Goal: Information Seeking & Learning: Compare options

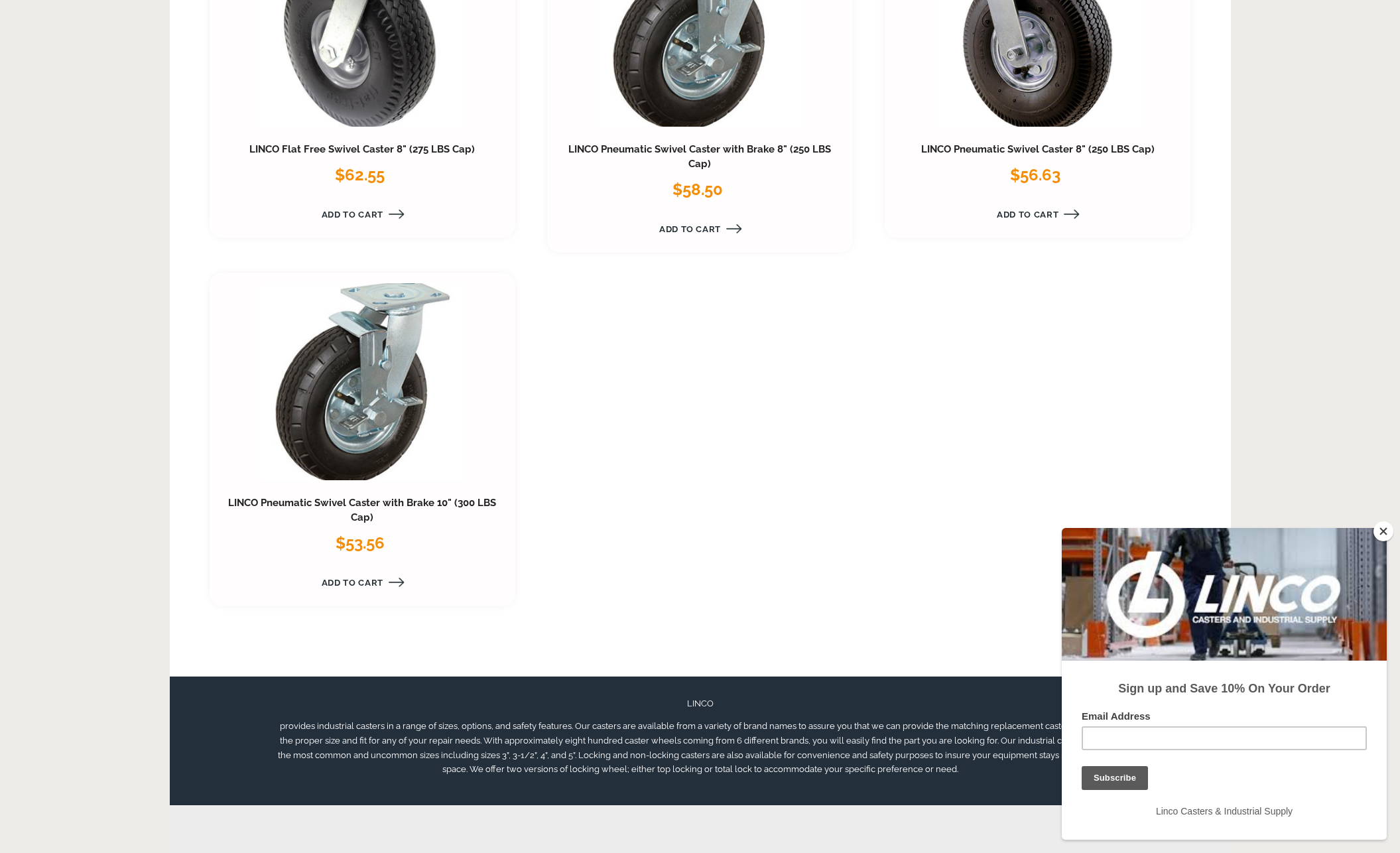
scroll to position [1361, 0]
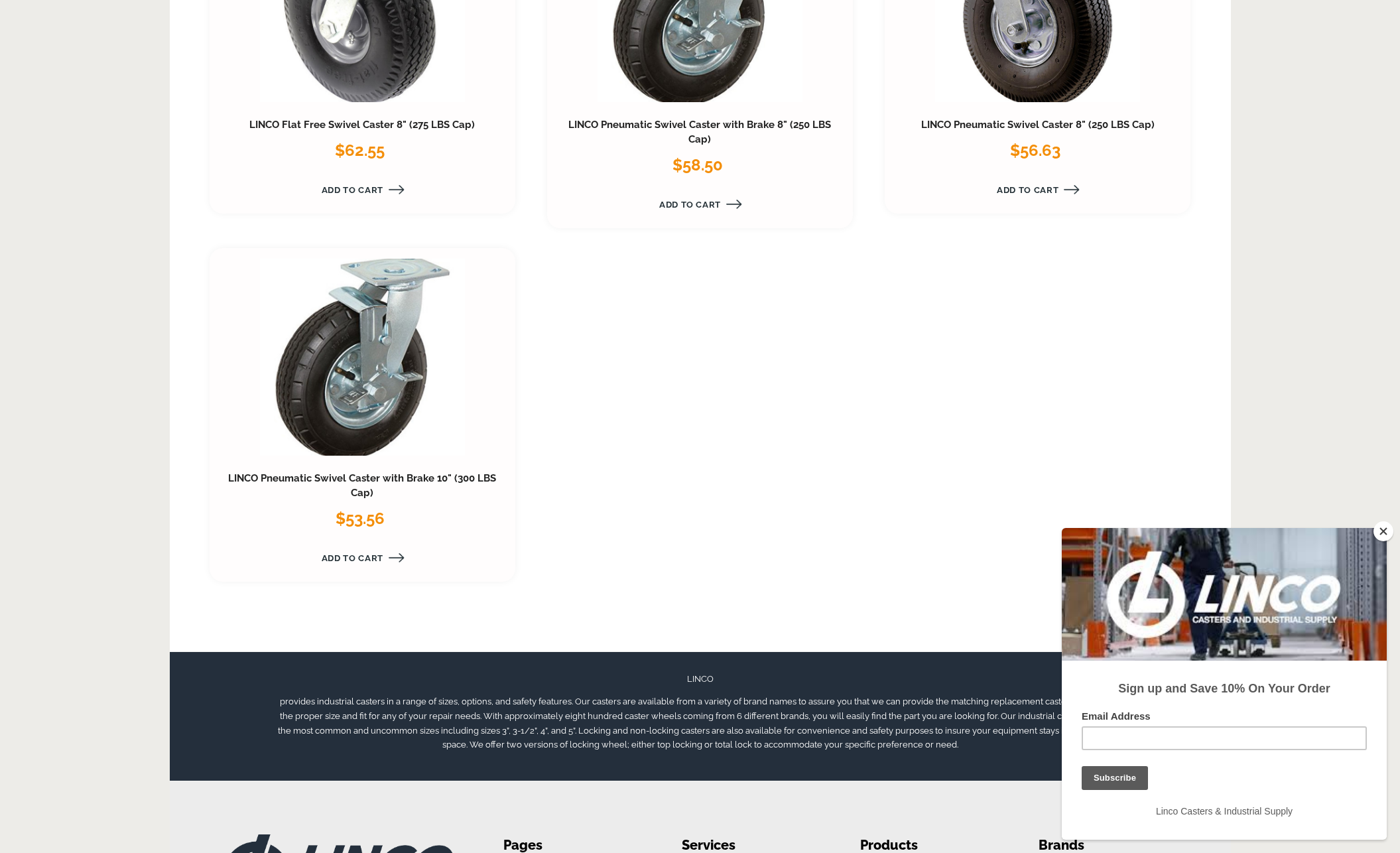
click at [388, 396] on link at bounding box center [362, 357] width 205 height 197
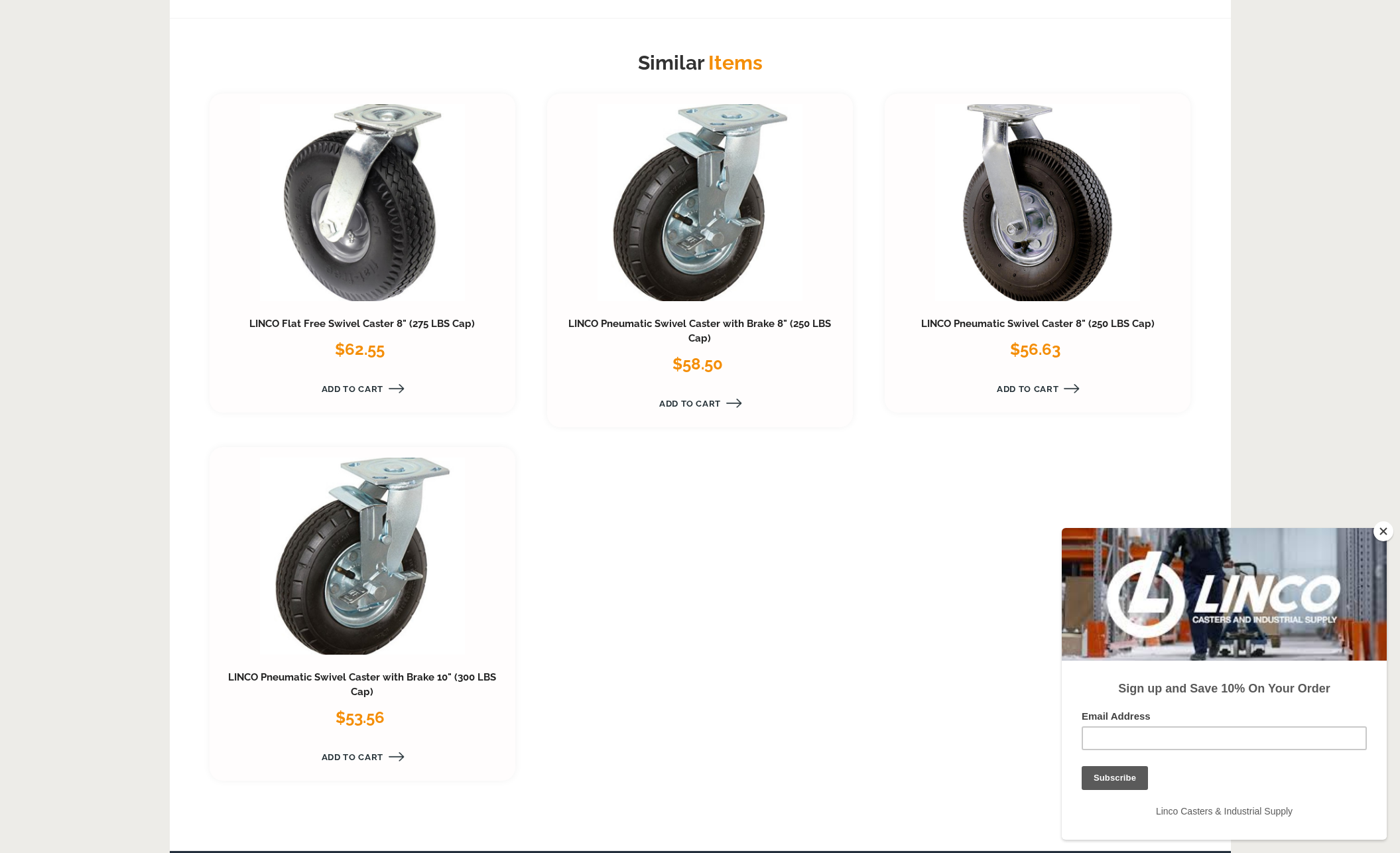
scroll to position [1210, 0]
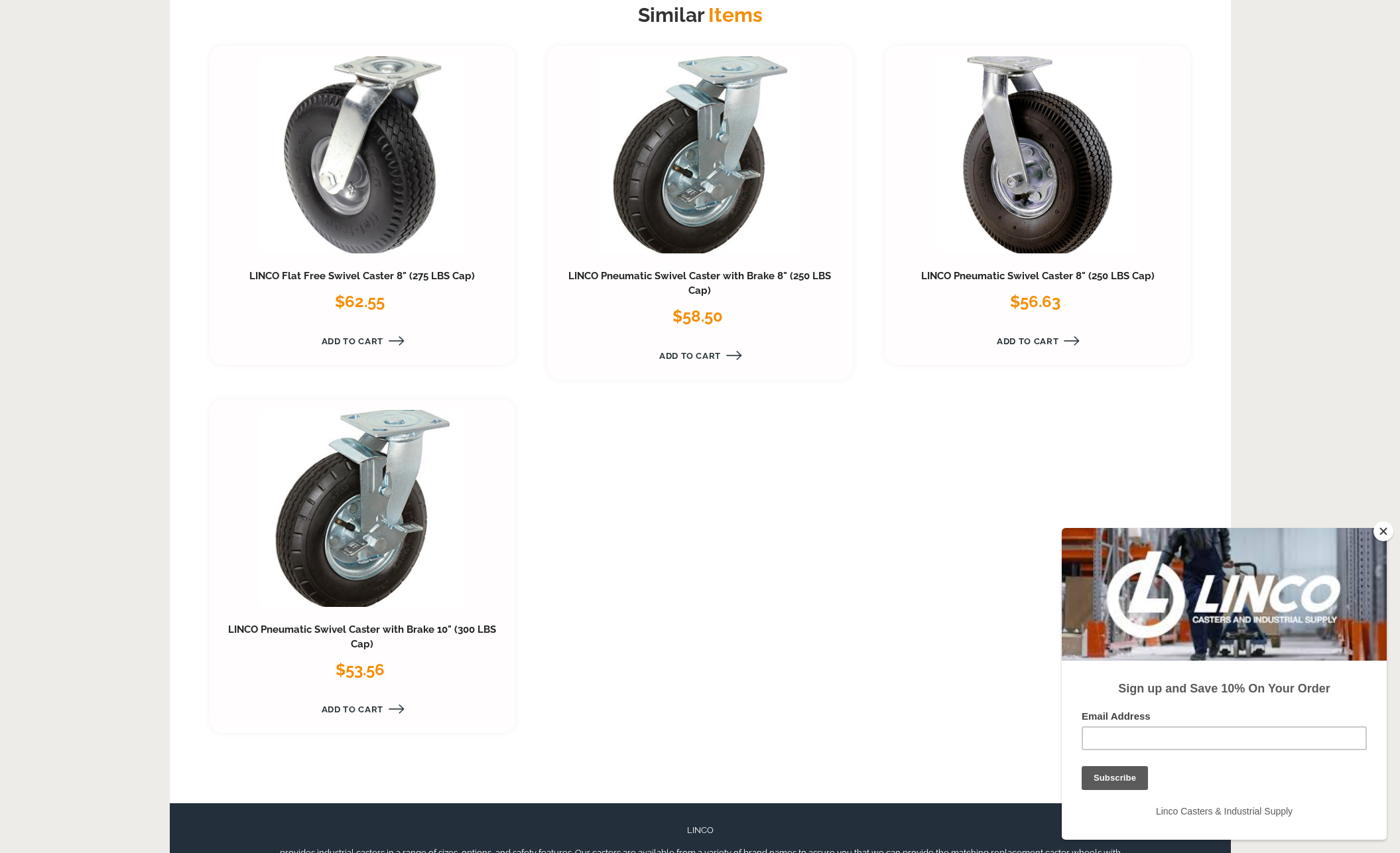
click at [371, 547] on link at bounding box center [362, 508] width 205 height 197
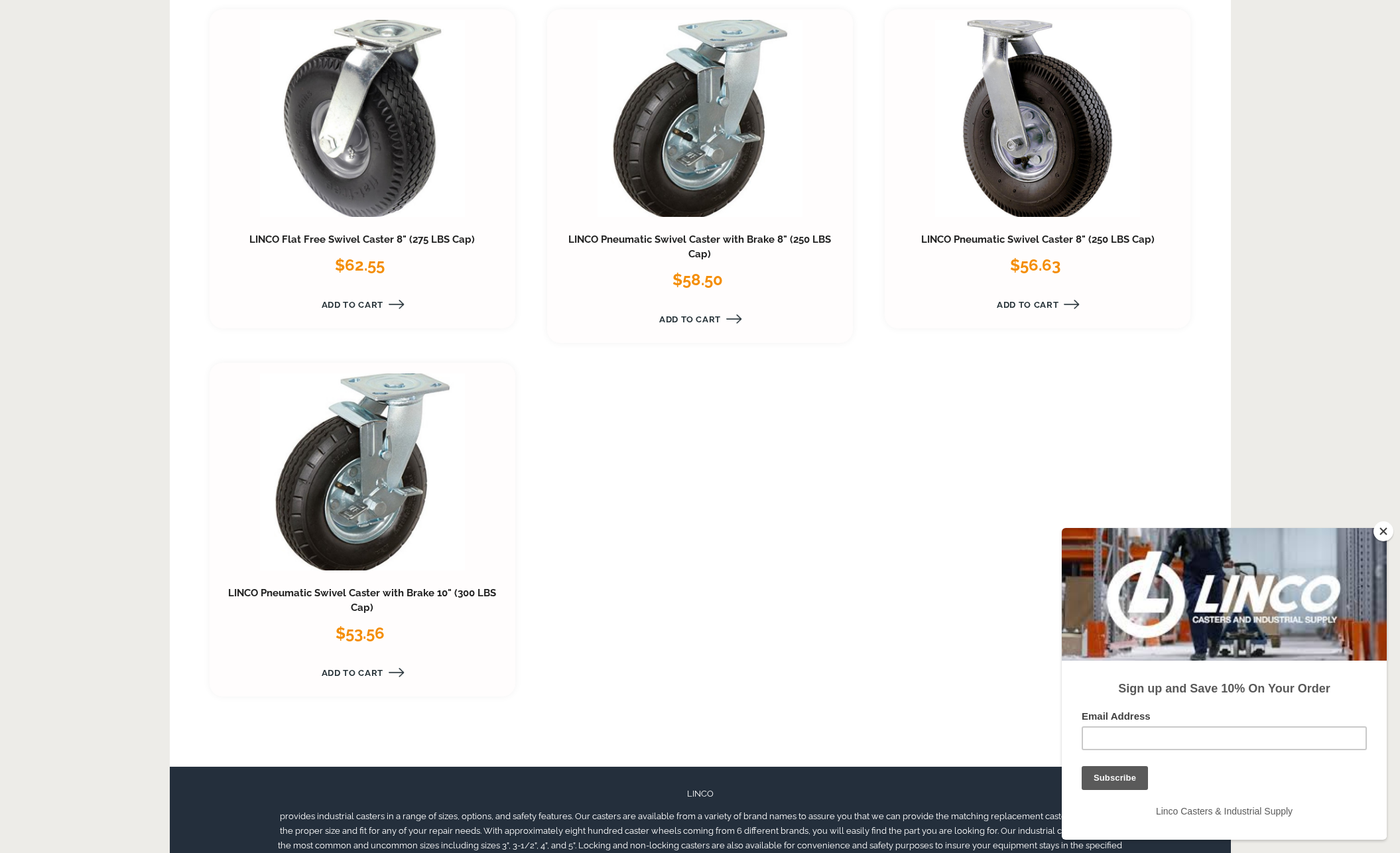
scroll to position [1247, 0]
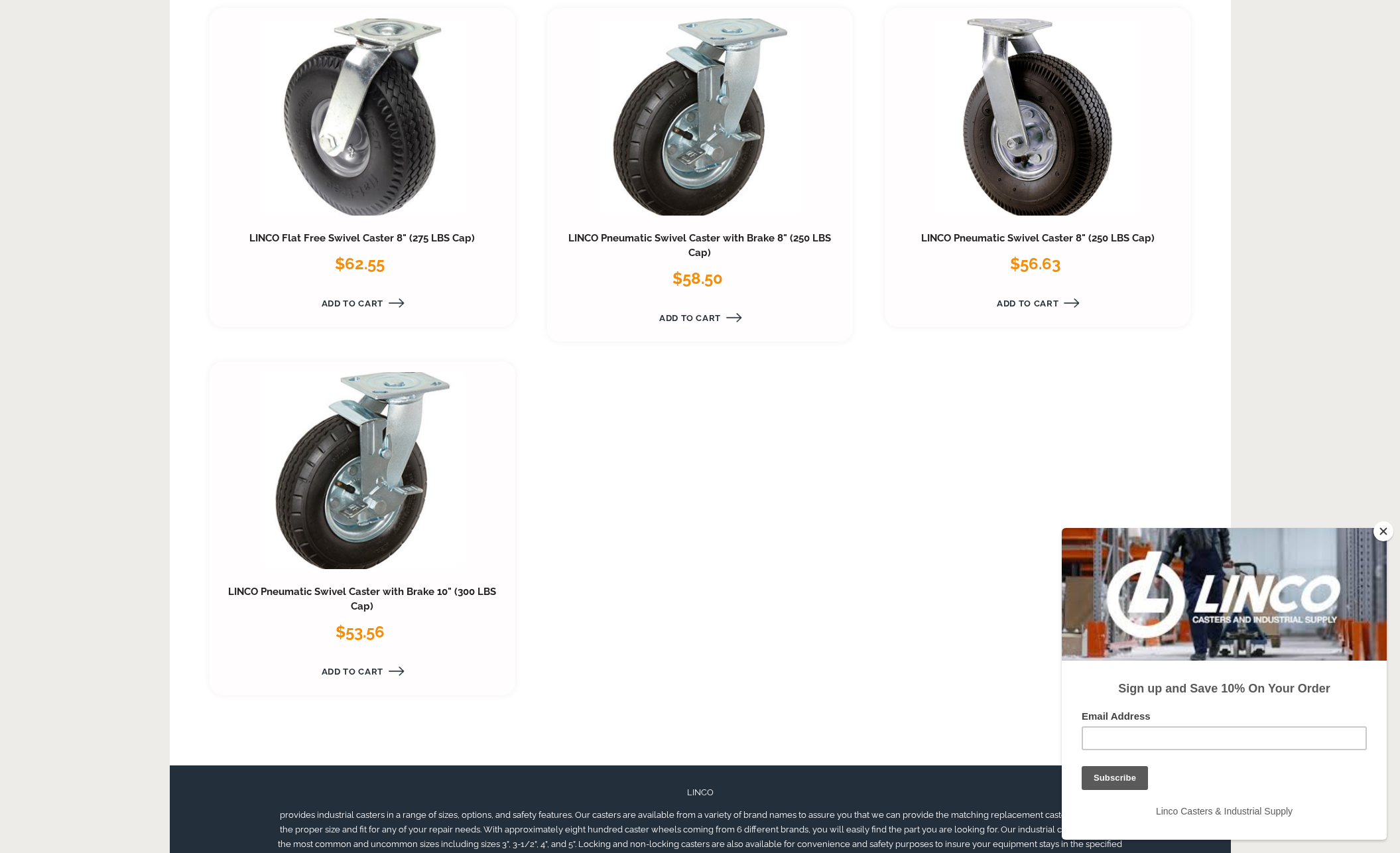
click at [349, 490] on link at bounding box center [362, 471] width 205 height 197
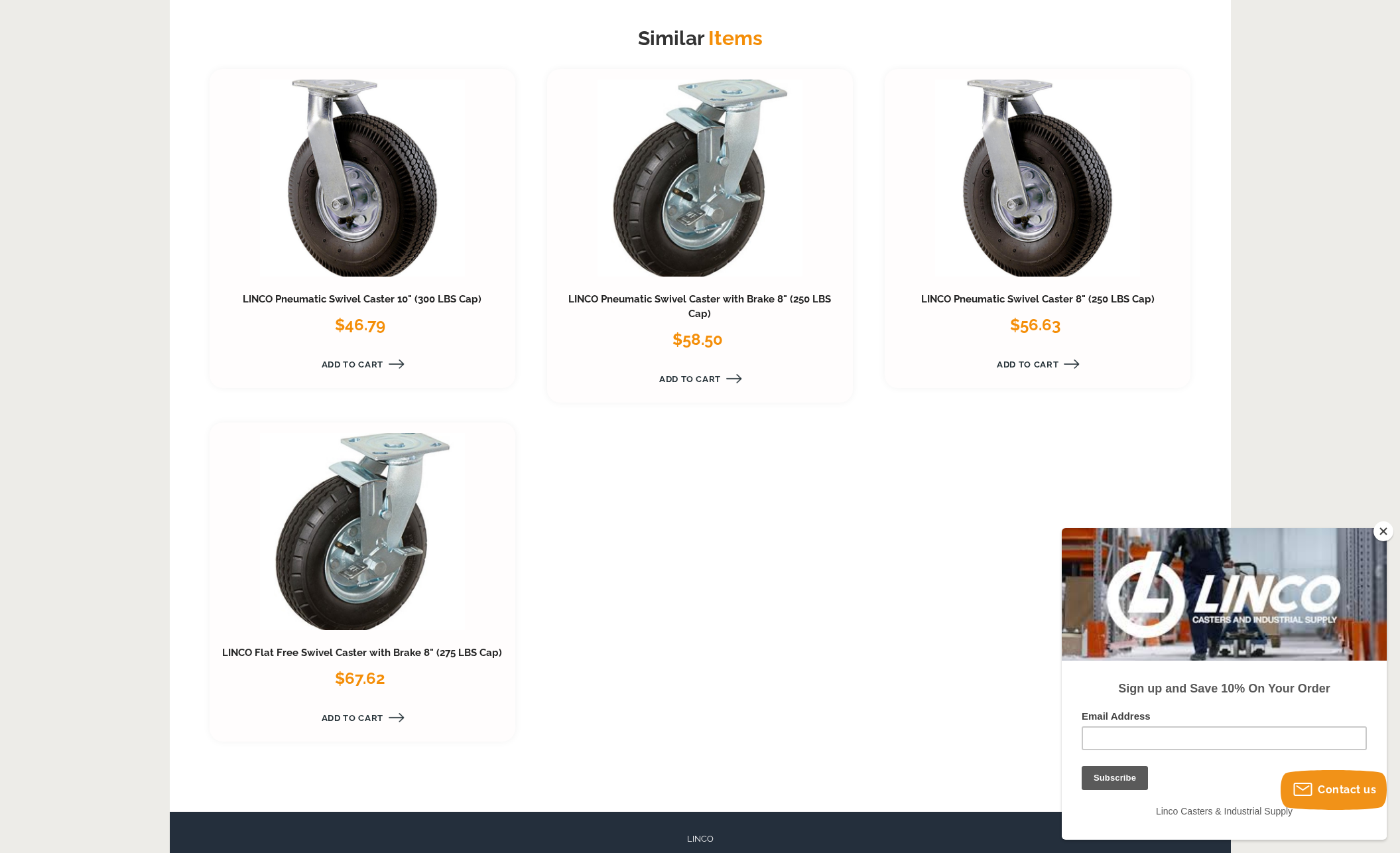
scroll to position [1172, 0]
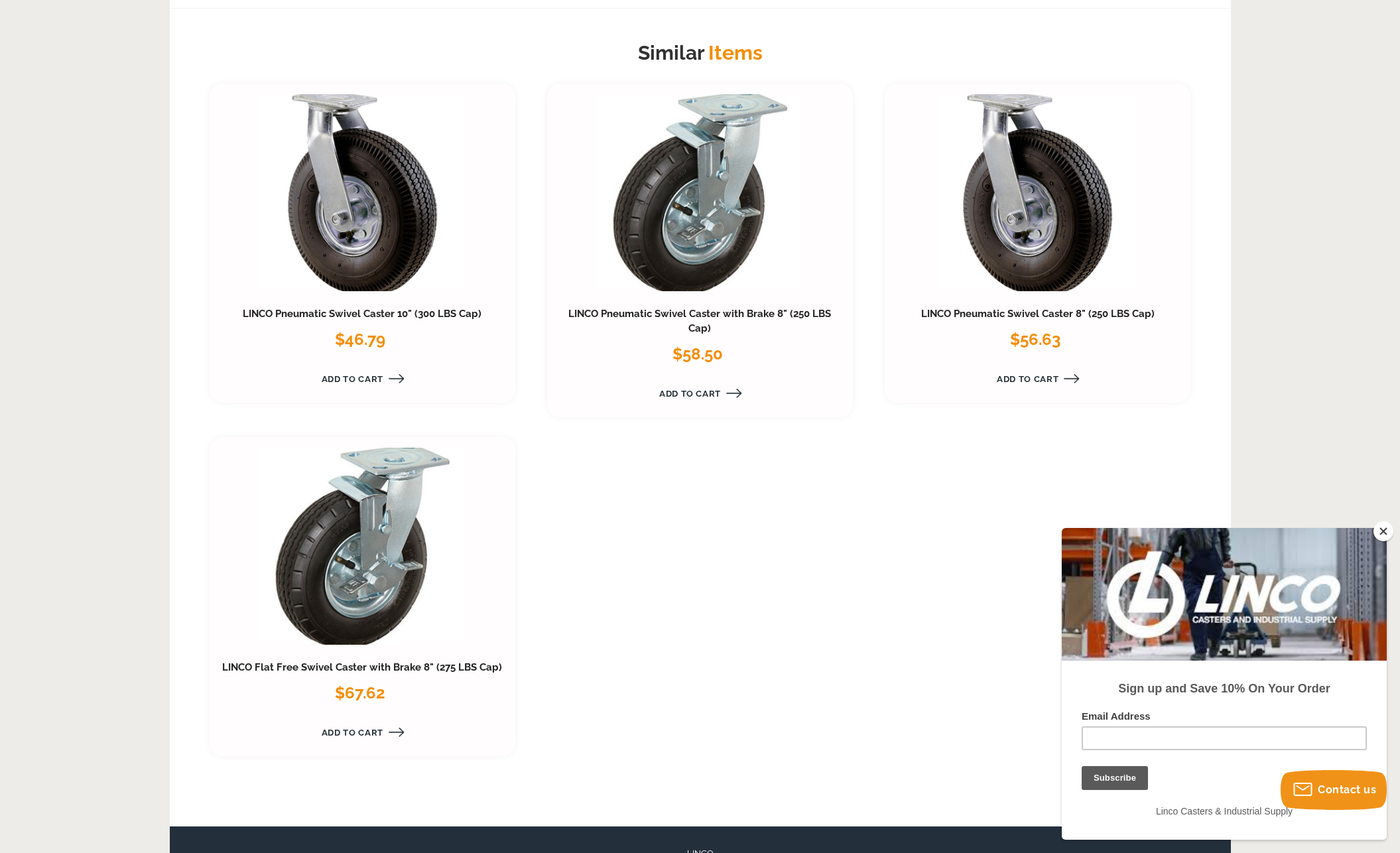
click at [400, 243] on link at bounding box center [362, 192] width 205 height 197
